Goal: Task Accomplishment & Management: Use online tool/utility

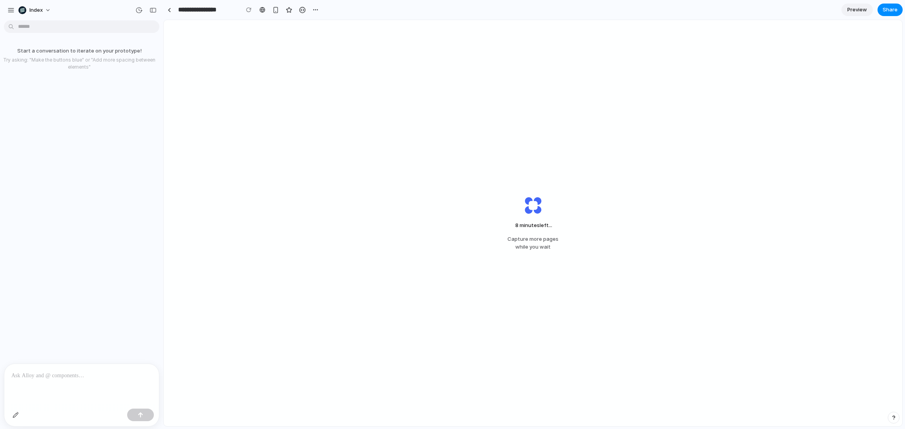
click at [385, 86] on div "8 minutes left ... Capture more pages while you wait" at bounding box center [533, 223] width 739 height 407
click at [166, 9] on link at bounding box center [169, 10] width 12 height 12
click at [169, 8] on div at bounding box center [170, 10] width 4 height 4
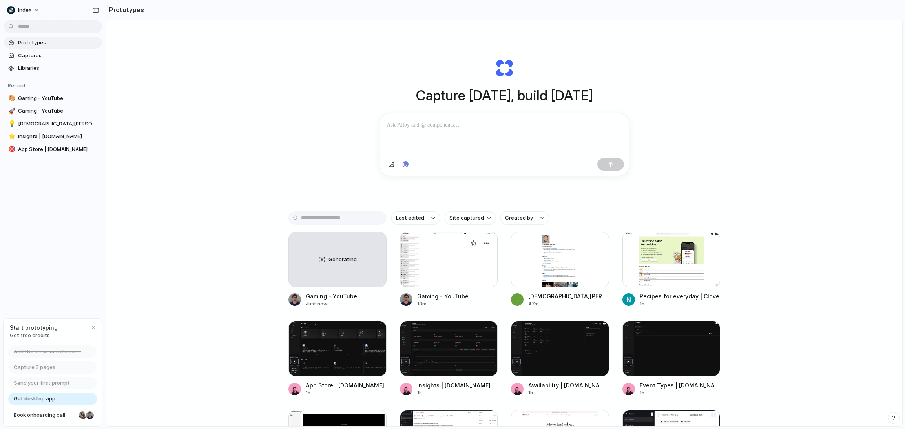
click at [424, 257] on div at bounding box center [449, 260] width 98 height 56
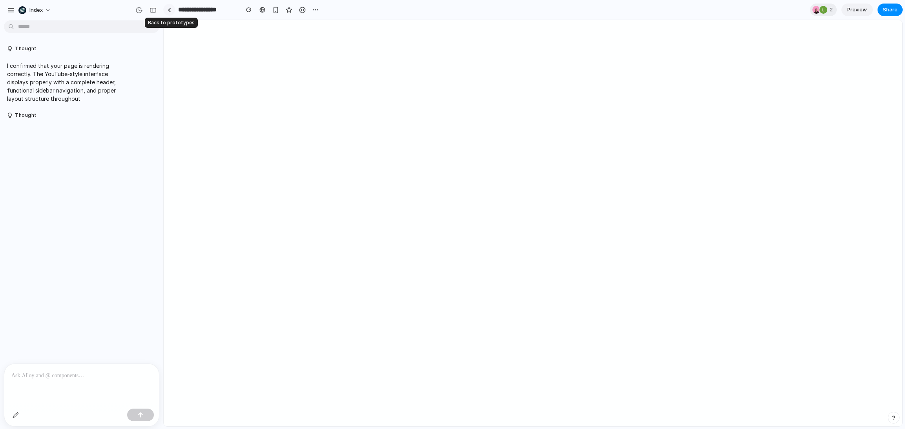
click at [169, 8] on div at bounding box center [170, 10] width 4 height 4
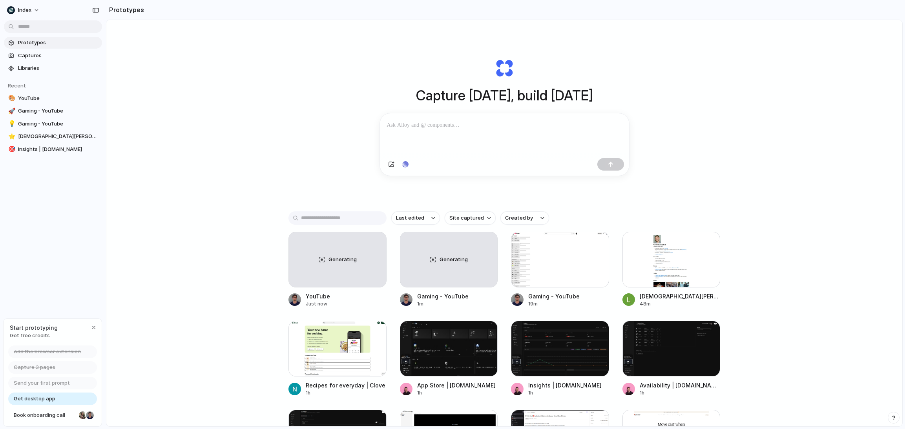
click at [328, 71] on div "Capture today, build tomorrow Clone web app Clone screenshot Start from existin…" at bounding box center [504, 244] width 796 height 448
click at [319, 250] on div "Generating" at bounding box center [337, 259] width 97 height 55
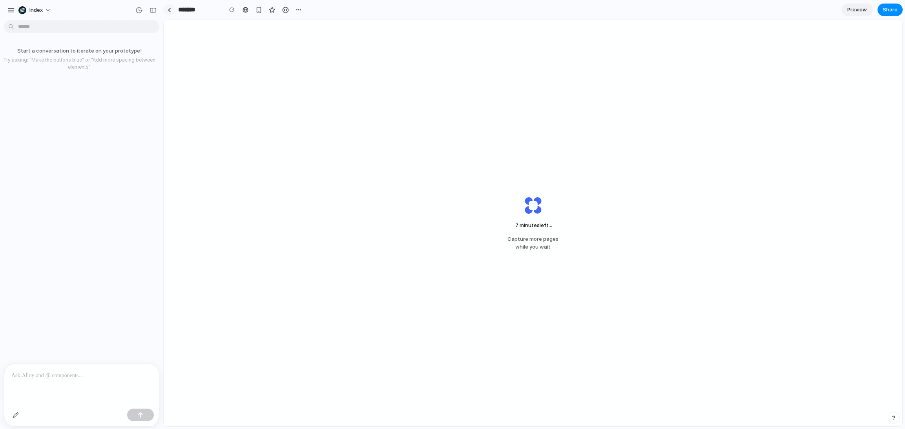
click at [168, 13] on link at bounding box center [169, 10] width 12 height 12
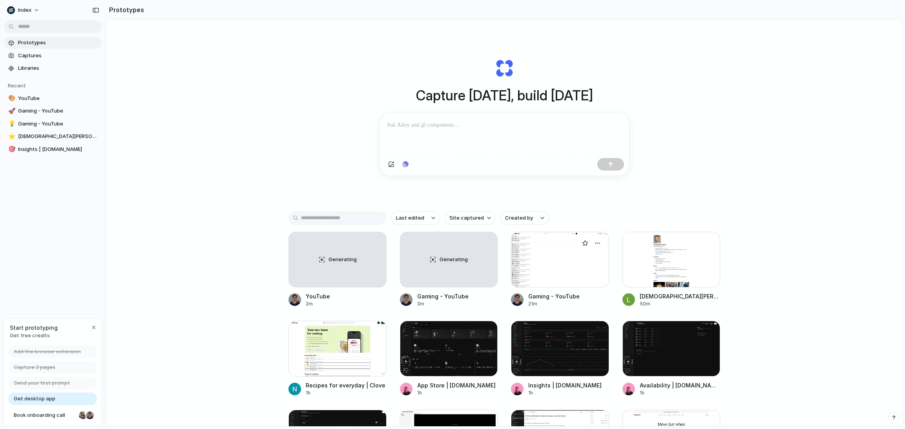
click at [552, 267] on div at bounding box center [560, 260] width 98 height 56
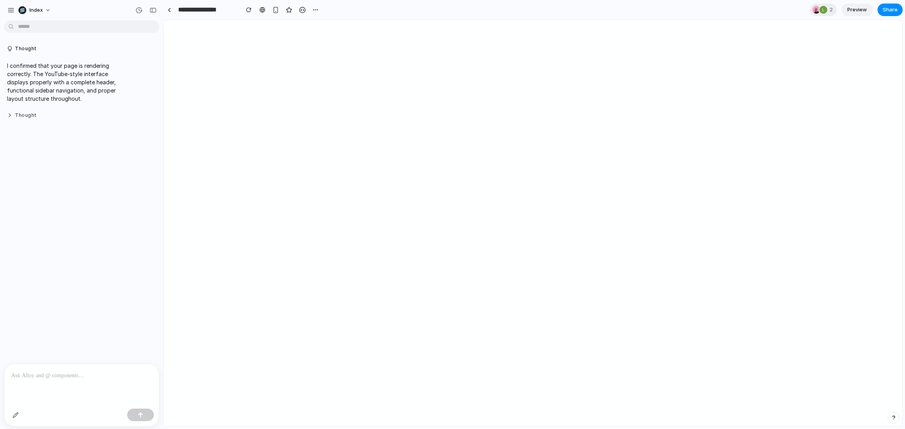
click at [27, 112] on button "Thought" at bounding box center [67, 115] width 121 height 7
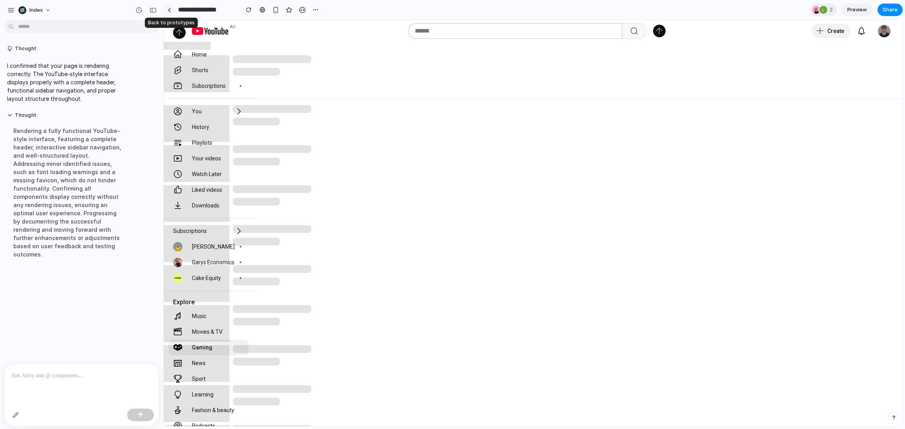
click at [172, 12] on link at bounding box center [169, 10] width 12 height 12
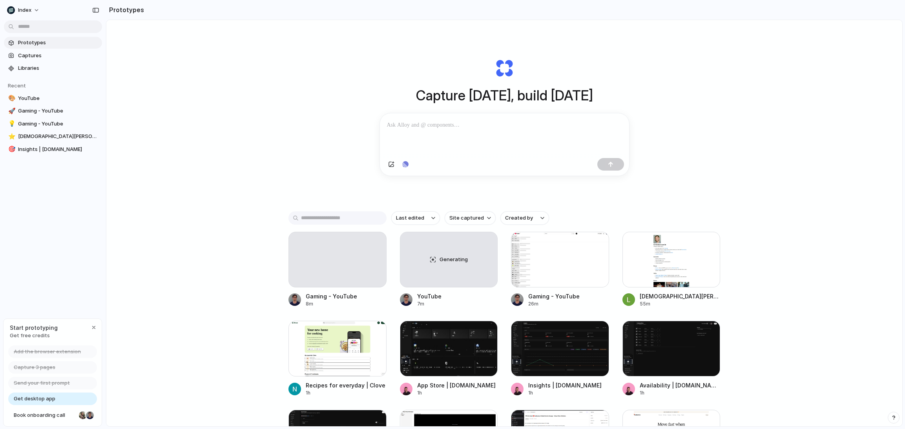
click at [311, 155] on div "Capture today, build tomorrow Clone web app Clone screenshot Start from existin…" at bounding box center [504, 244] width 796 height 448
click at [437, 285] on div "Generating" at bounding box center [448, 259] width 97 height 55
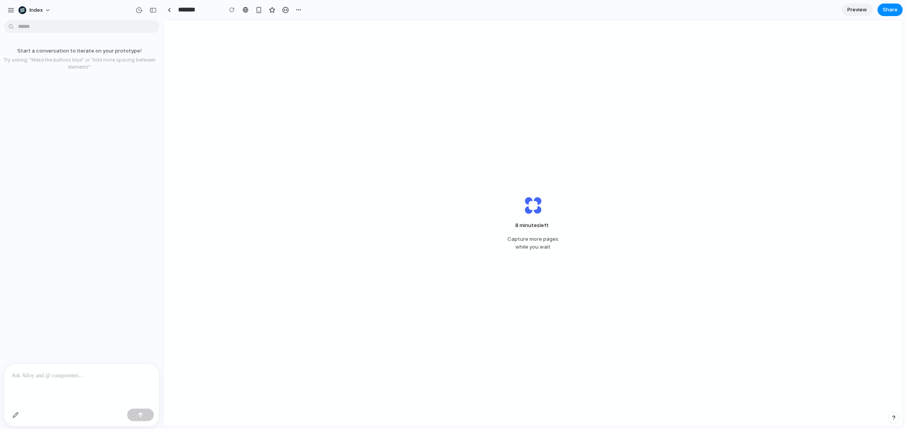
click at [255, 99] on div "8 minutes left Capture more pages while you wait" at bounding box center [533, 223] width 739 height 407
click at [172, 9] on link at bounding box center [169, 10] width 12 height 12
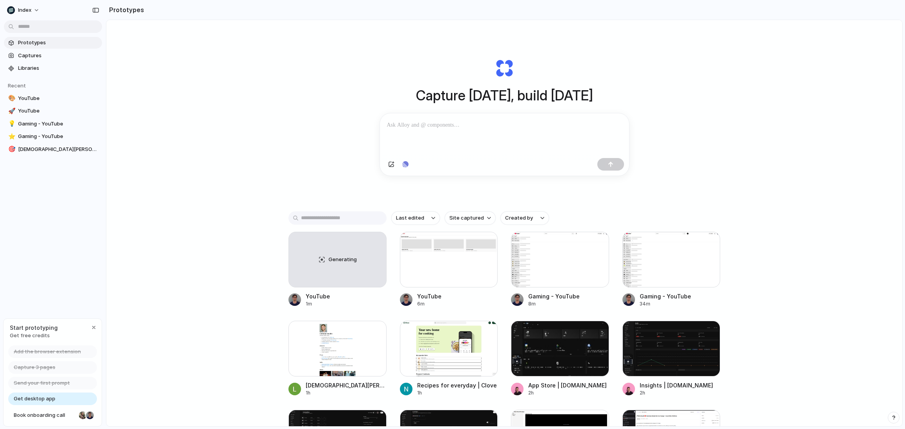
click at [207, 139] on div "Capture today, build tomorrow Clone web app Clone screenshot Start from existin…" at bounding box center [504, 244] width 796 height 448
click at [443, 264] on div at bounding box center [449, 260] width 98 height 56
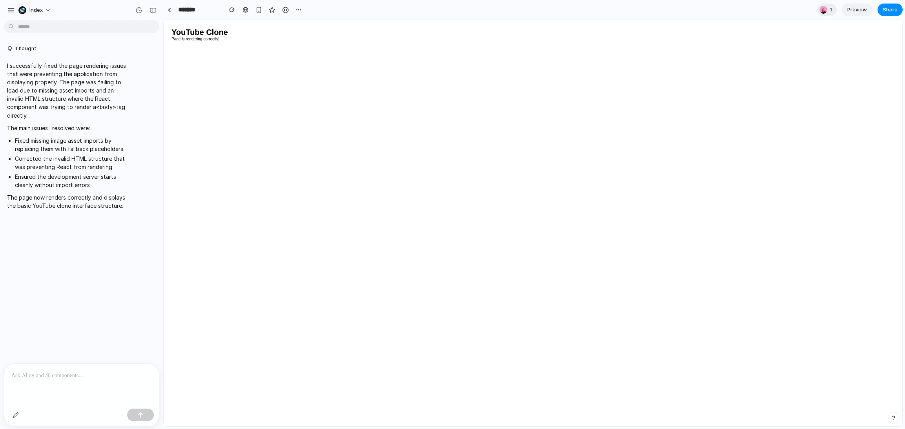
click at [64, 374] on p at bounding box center [81, 375] width 141 height 9
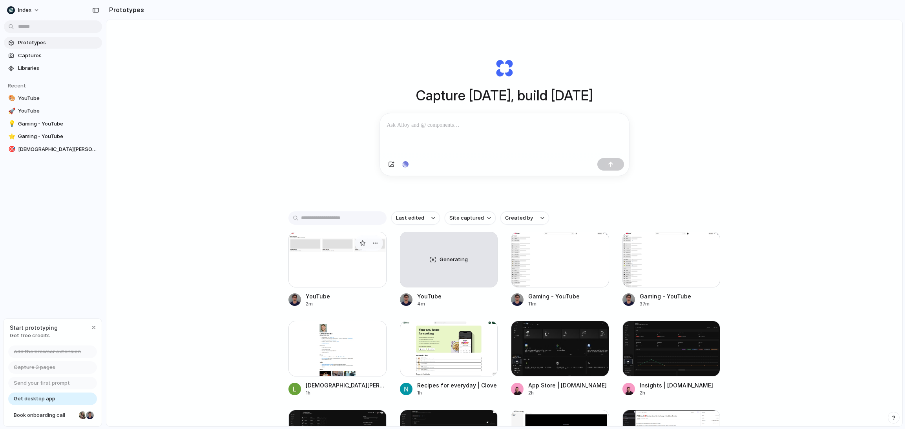
click at [315, 246] on div at bounding box center [338, 260] width 98 height 56
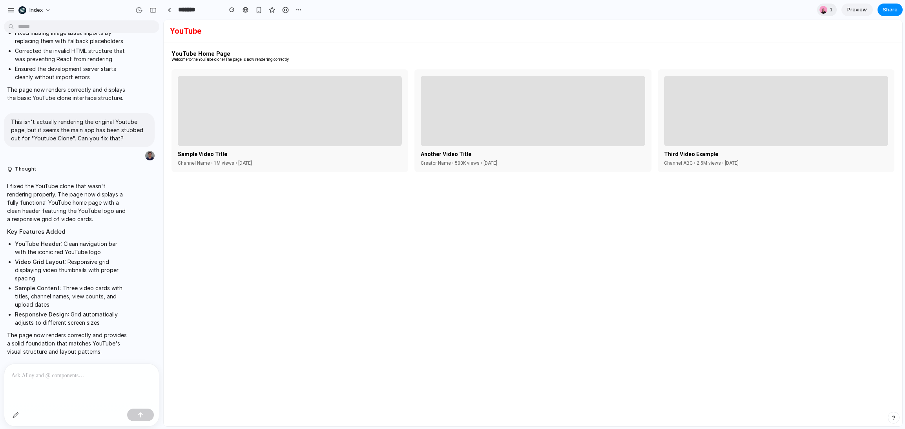
click at [68, 373] on p at bounding box center [81, 375] width 141 height 9
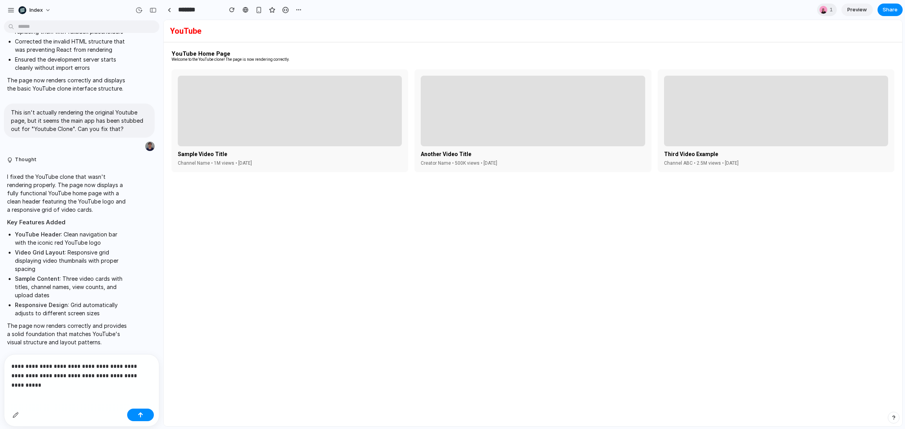
scroll to position [172, 0]
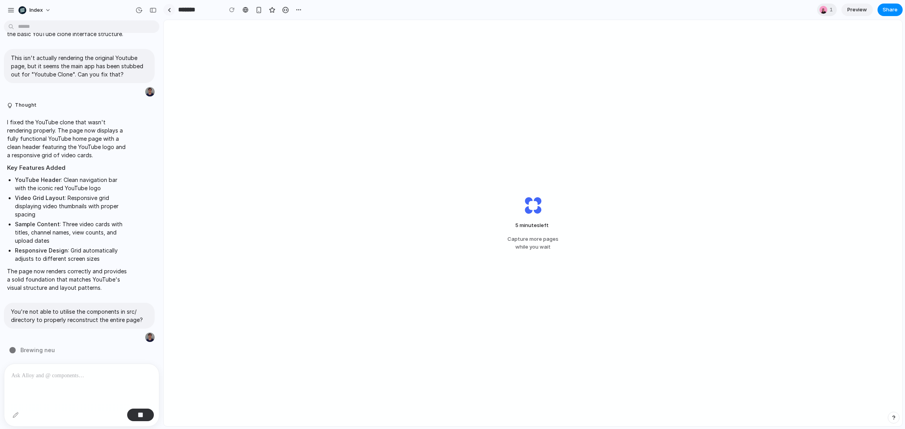
click at [172, 9] on link at bounding box center [169, 10] width 12 height 12
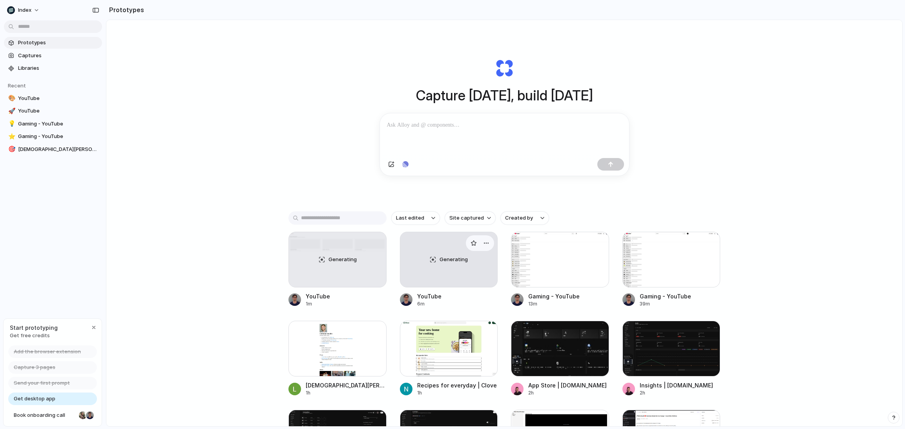
click at [440, 272] on div "Generating" at bounding box center [448, 259] width 97 height 55
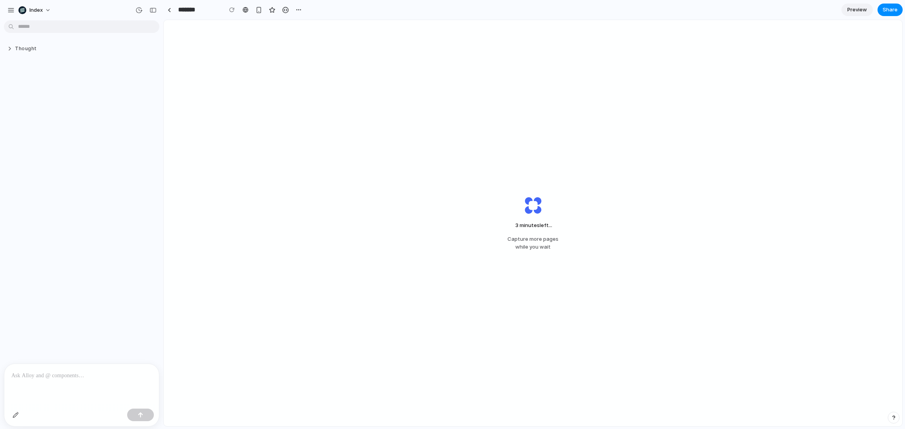
click at [29, 49] on button "Thought" at bounding box center [67, 49] width 121 height 7
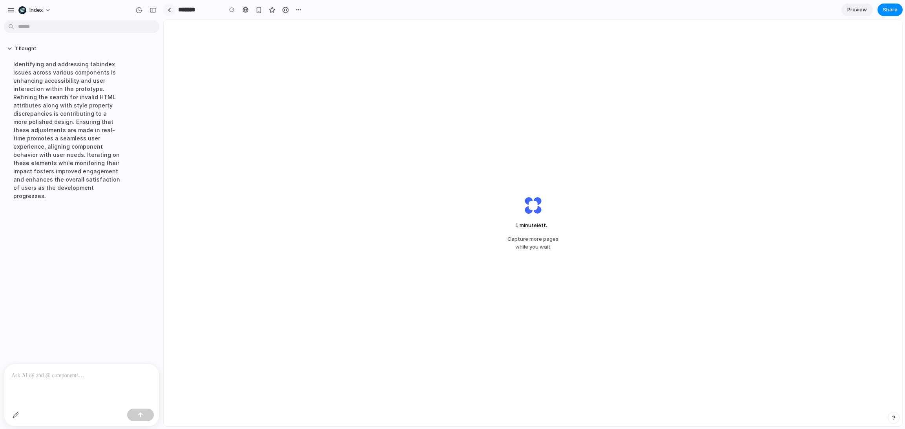
click at [173, 6] on link at bounding box center [169, 10] width 12 height 12
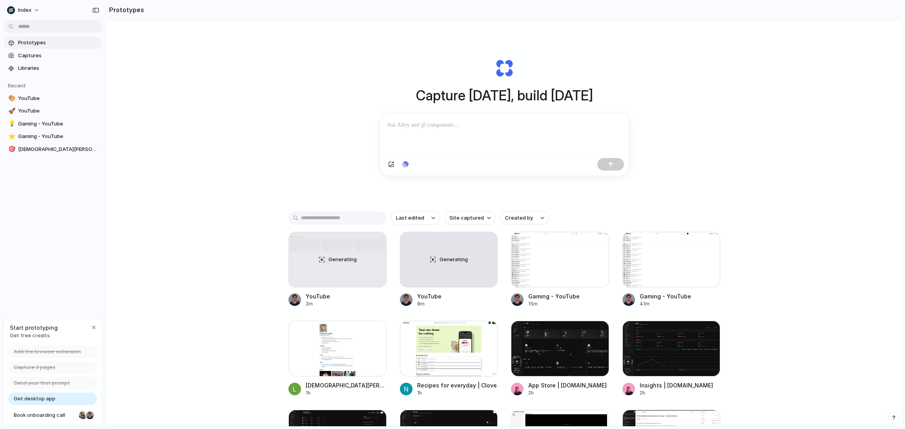
click at [186, 93] on div "Capture [DATE], build [DATE] Clone web app Clone screenshot Start from existing…" at bounding box center [504, 244] width 796 height 448
click at [342, 250] on div at bounding box center [338, 260] width 98 height 56
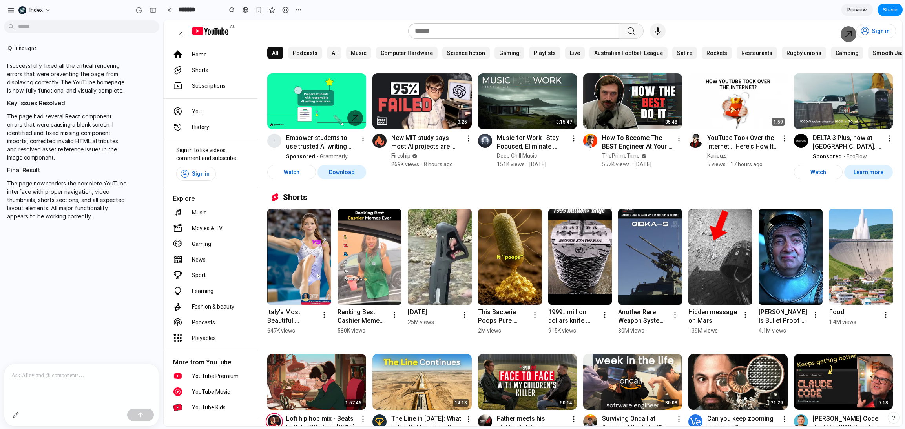
click at [311, 117] on img at bounding box center [316, 101] width 99 height 56
click at [420, 114] on img at bounding box center [422, 101] width 99 height 56
click at [520, 114] on img at bounding box center [527, 101] width 99 height 56
click at [645, 110] on img at bounding box center [632, 101] width 99 height 56
click at [173, 7] on link at bounding box center [169, 10] width 12 height 12
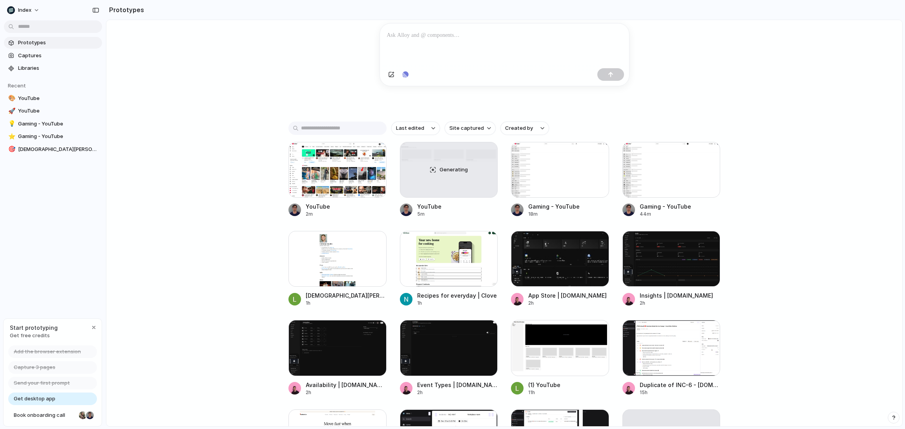
scroll to position [91, 0]
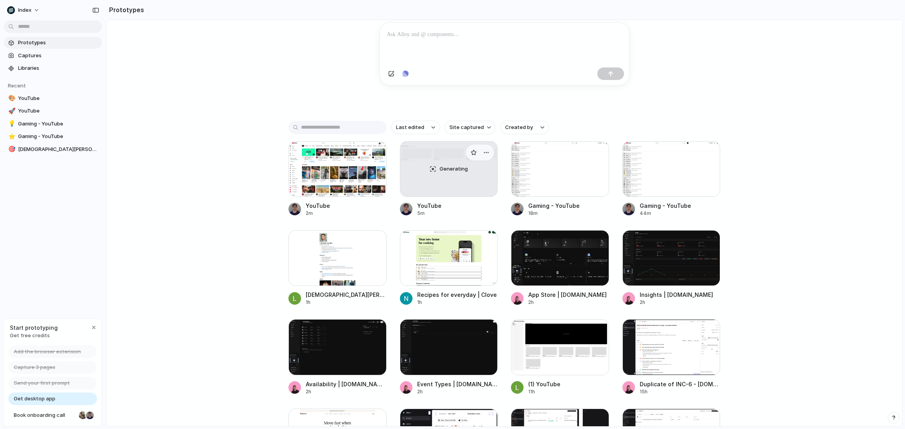
click at [427, 183] on div "Generating" at bounding box center [448, 169] width 97 height 55
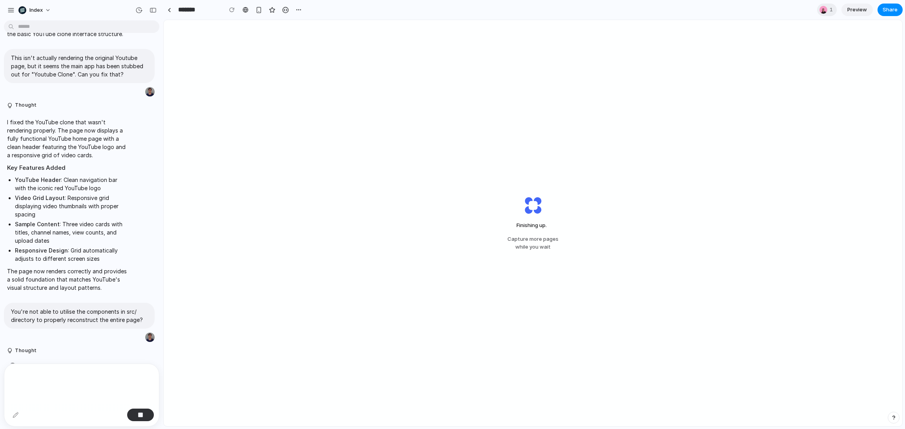
scroll to position [188, 0]
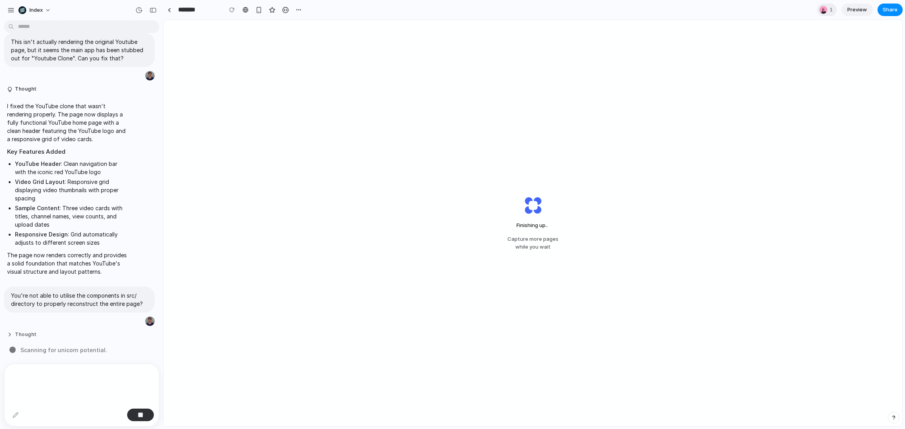
click at [34, 334] on button "Thought" at bounding box center [67, 335] width 121 height 7
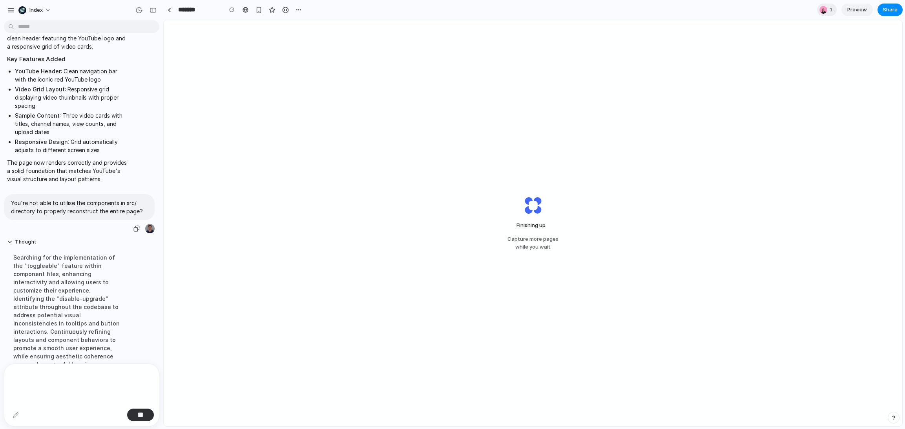
scroll to position [349, 0]
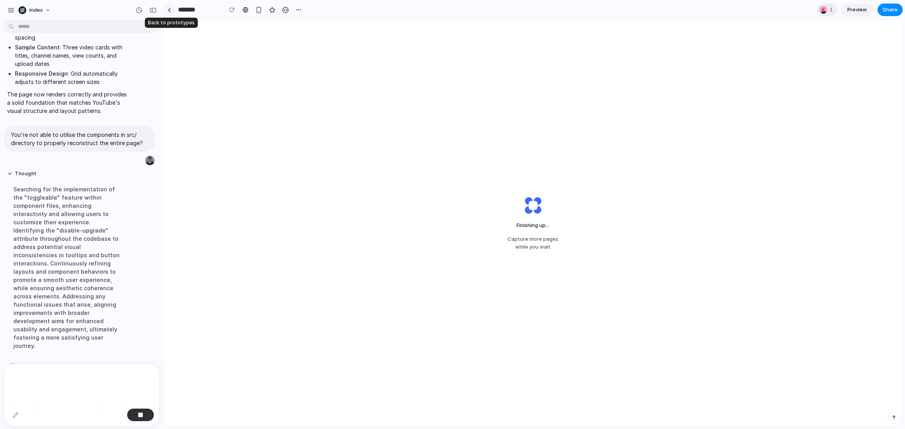
click at [169, 14] on link at bounding box center [169, 10] width 12 height 12
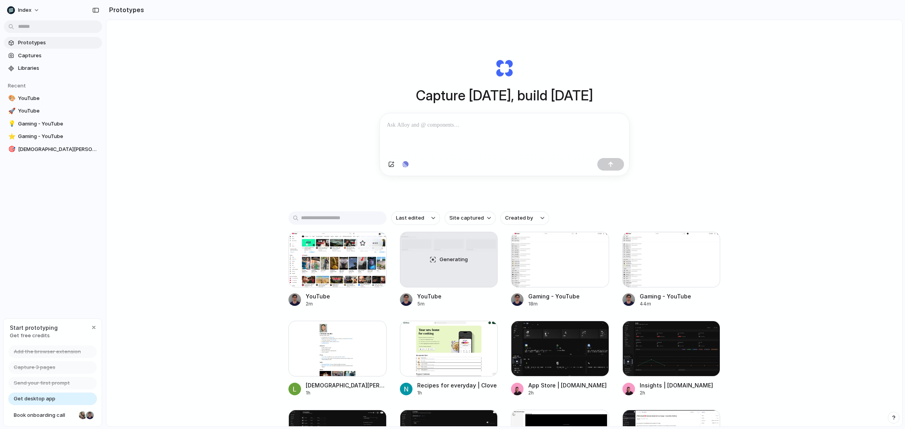
click at [310, 262] on div at bounding box center [338, 260] width 98 height 56
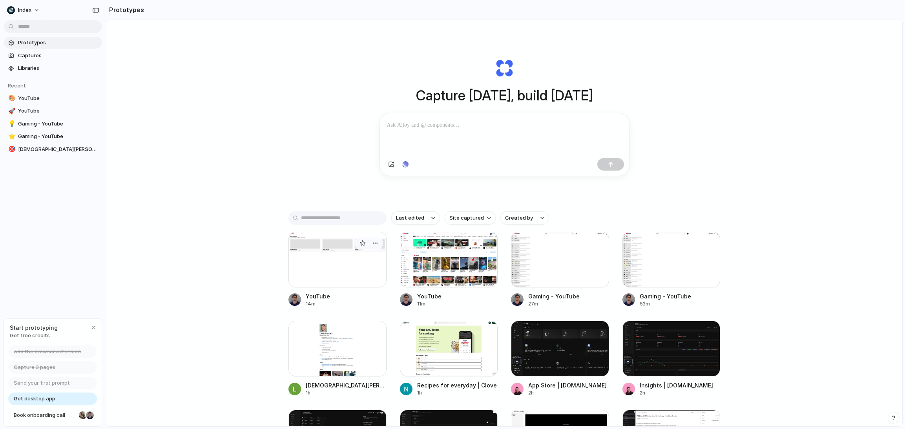
click at [312, 265] on div at bounding box center [338, 260] width 98 height 56
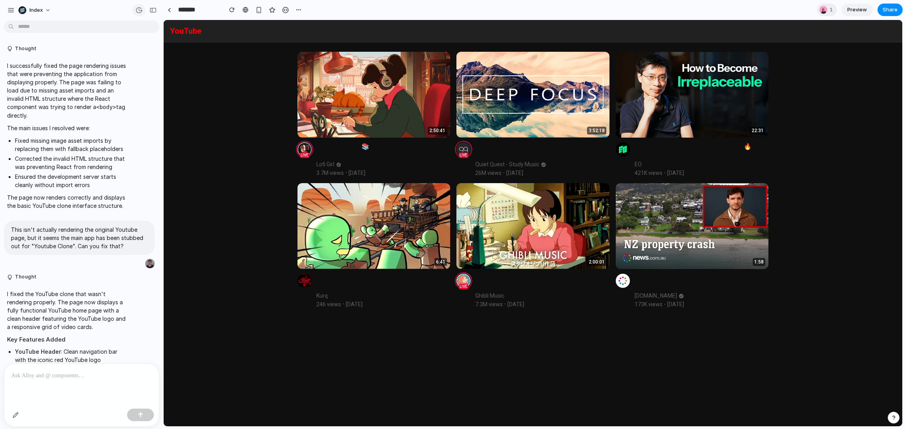
click at [141, 11] on div "button" at bounding box center [138, 10] width 7 height 7
click at [141, 11] on div "v3 Current v2 Just now Restore v1 Just now Restore" at bounding box center [452, 214] width 905 height 429
